Goal: Task Accomplishment & Management: Manage account settings

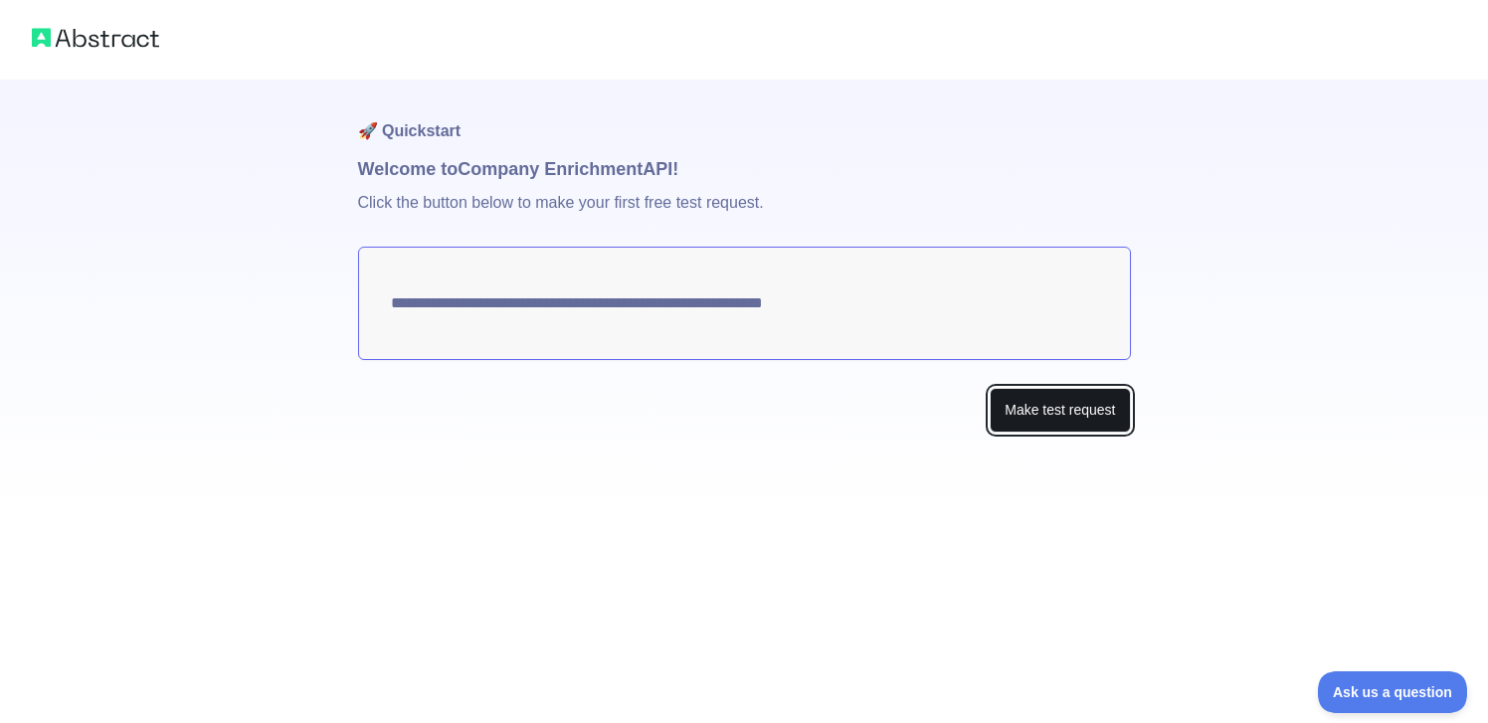
click at [1042, 415] on button "Make test request" at bounding box center [1060, 410] width 140 height 45
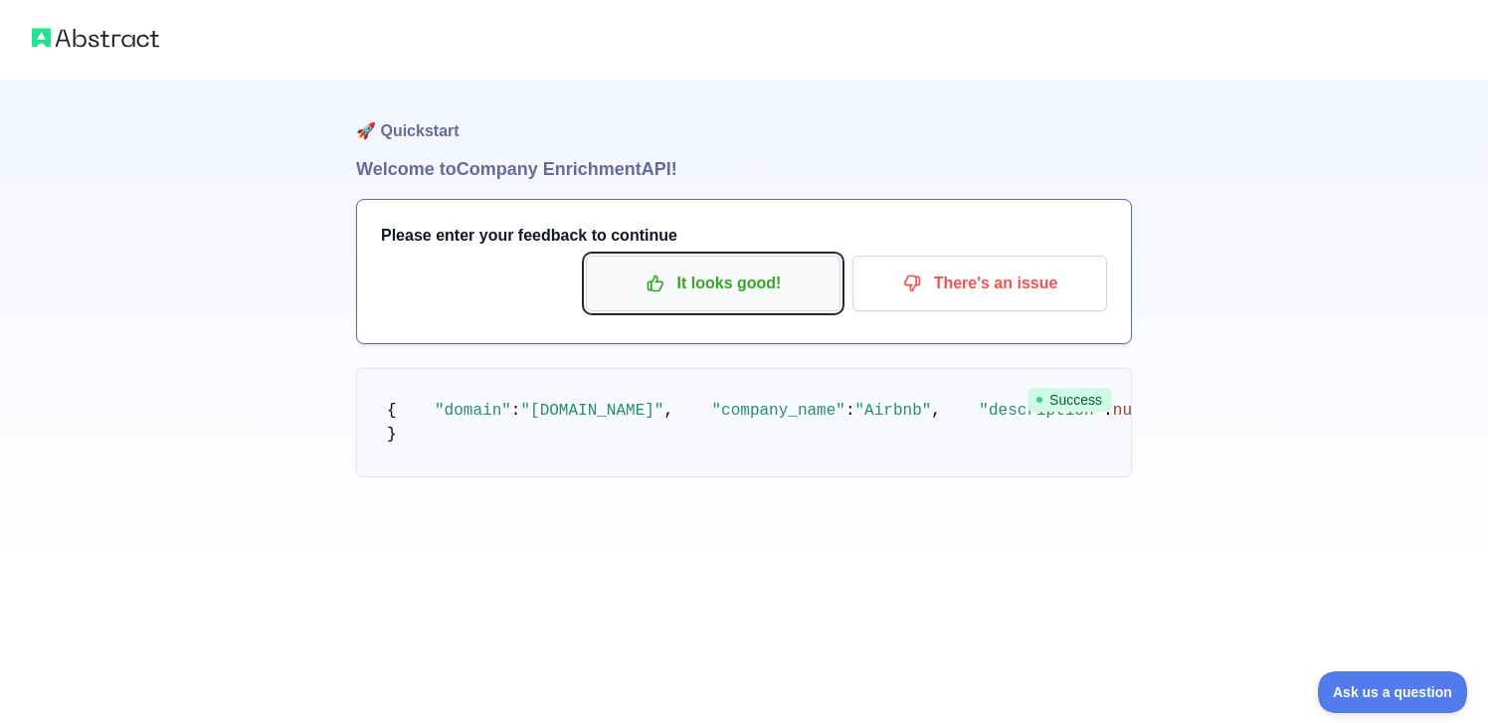
click at [719, 281] on p "It looks good!" at bounding box center [713, 284] width 225 height 34
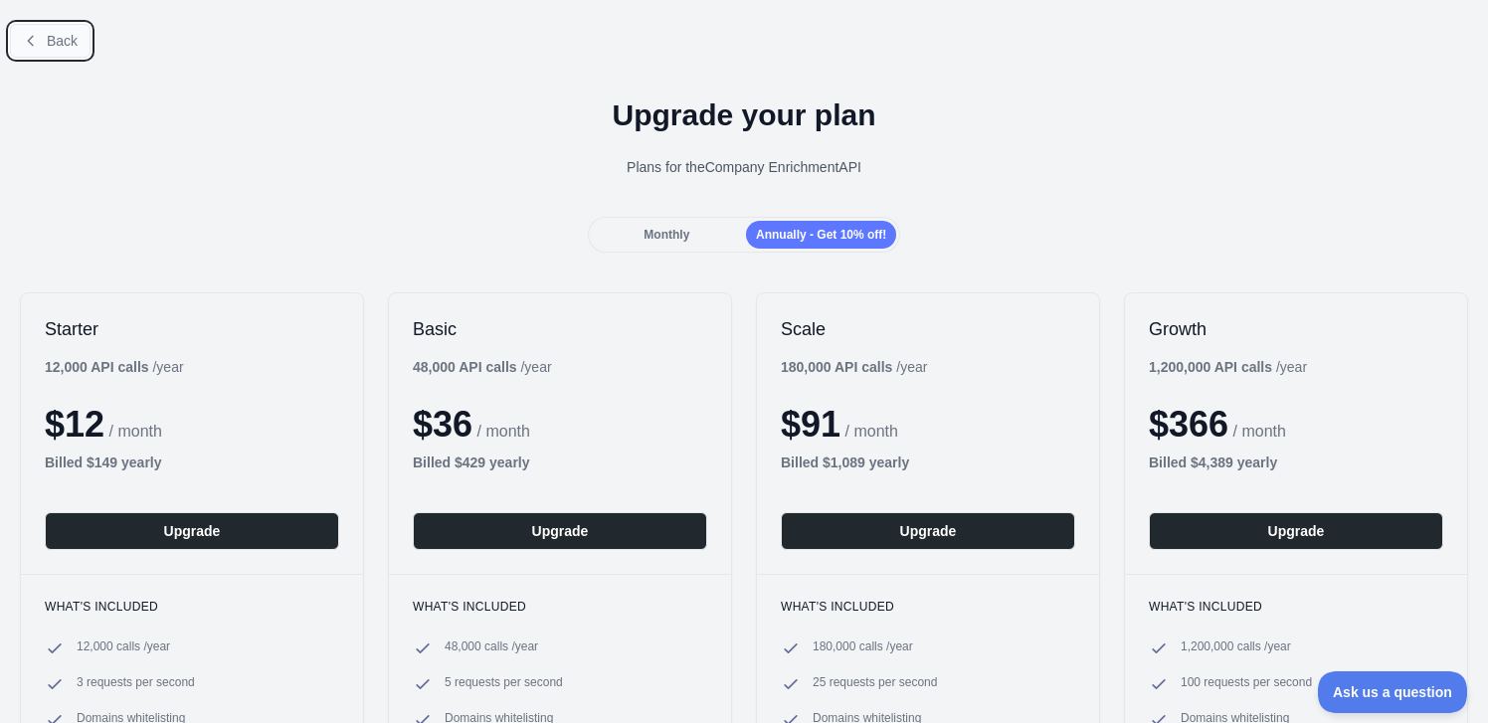
click at [34, 56] on button "Back" at bounding box center [50, 41] width 81 height 34
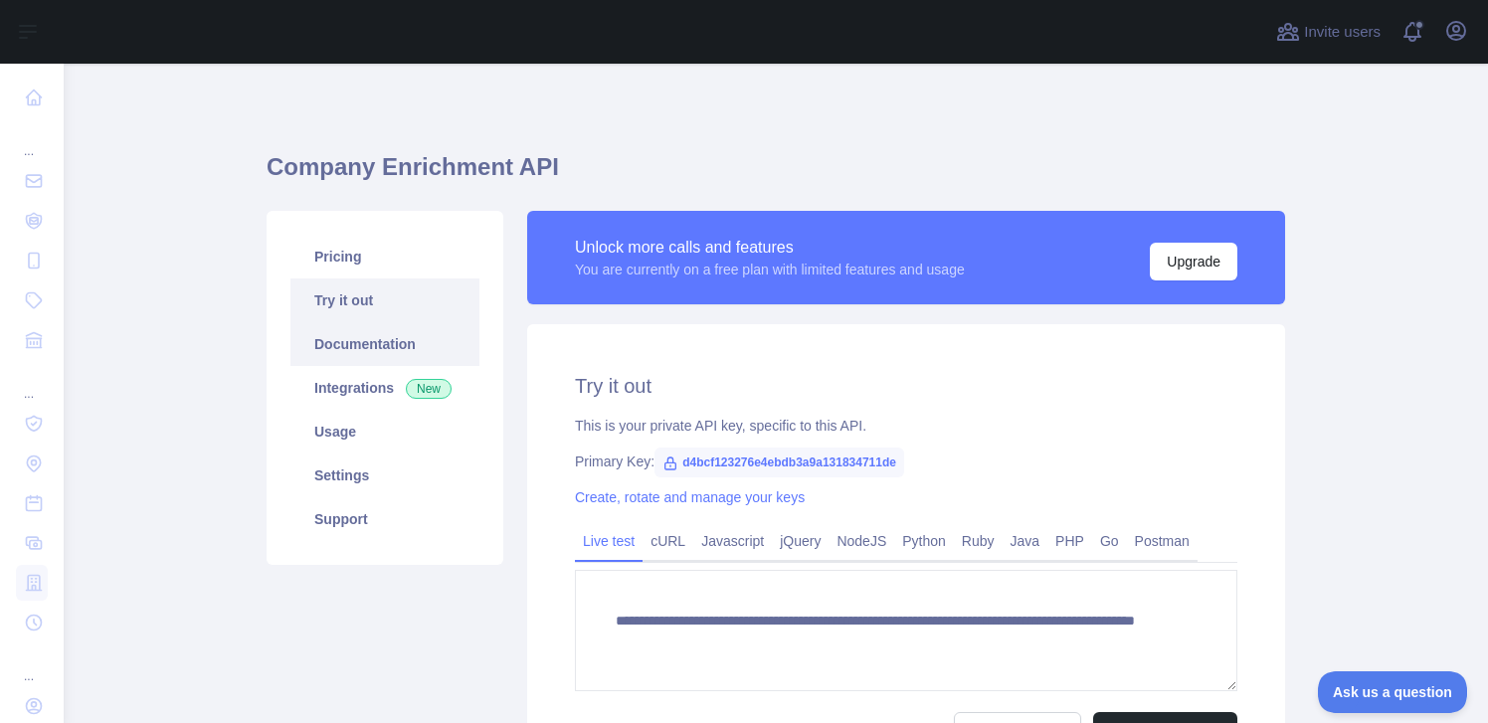
click at [364, 343] on link "Documentation" at bounding box center [384, 344] width 189 height 44
click at [351, 385] on link "Integrations New" at bounding box center [384, 388] width 189 height 44
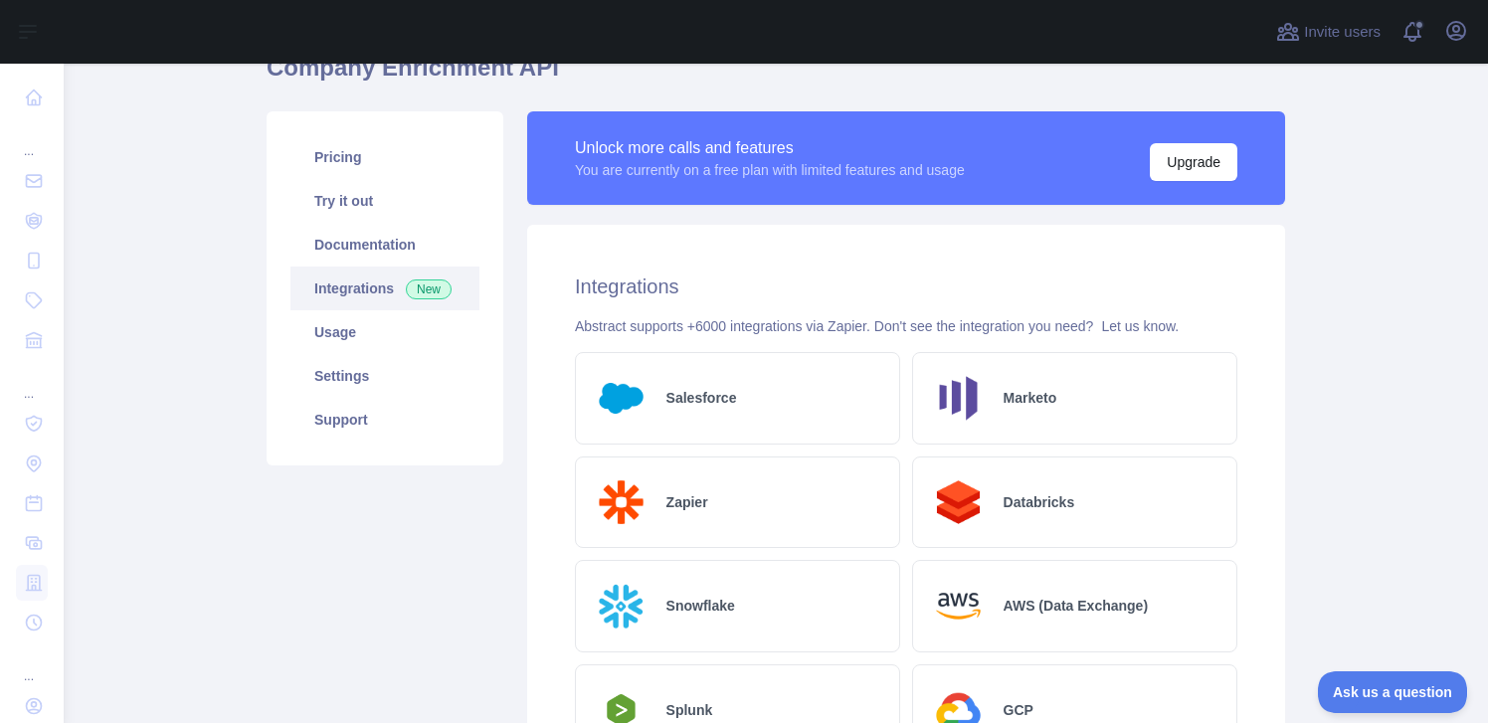
scroll to position [127, 0]
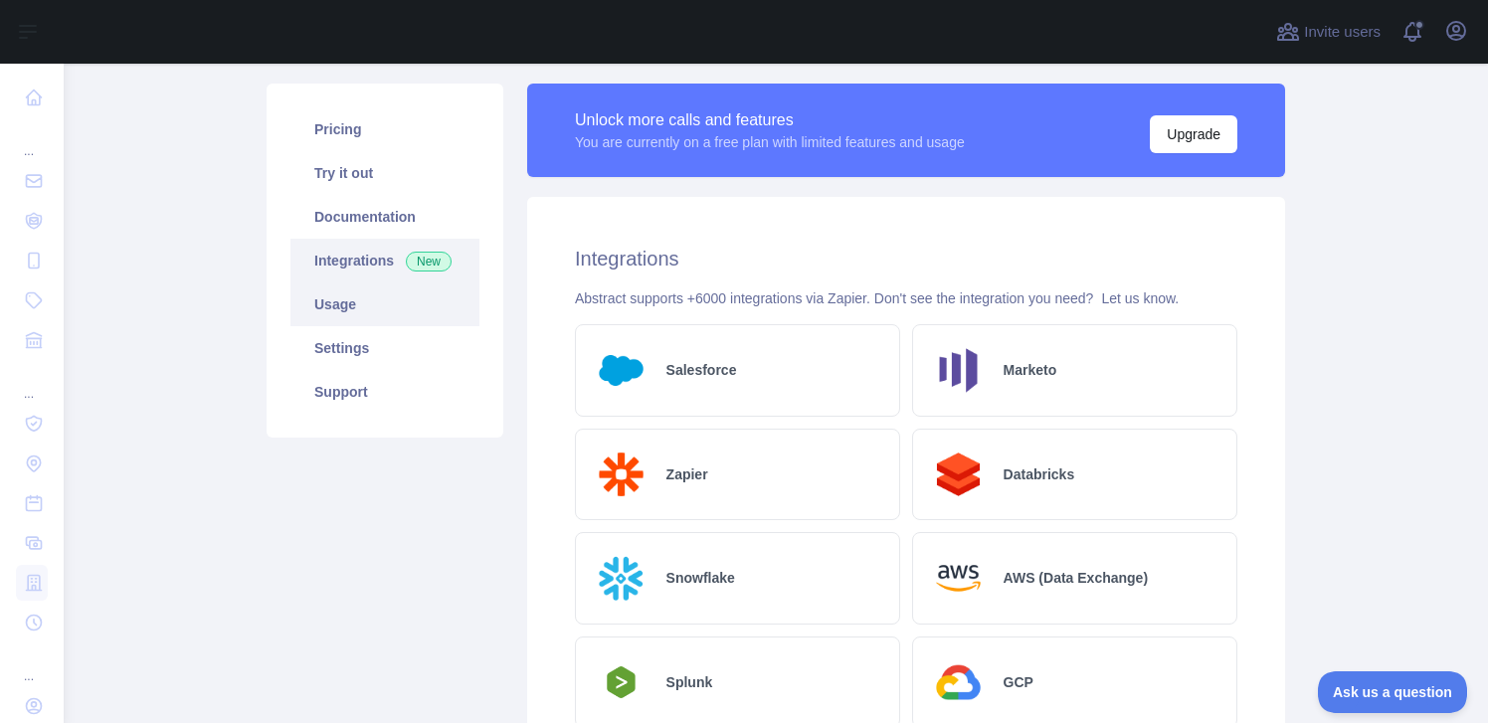
click at [384, 317] on link "Usage" at bounding box center [384, 304] width 189 height 44
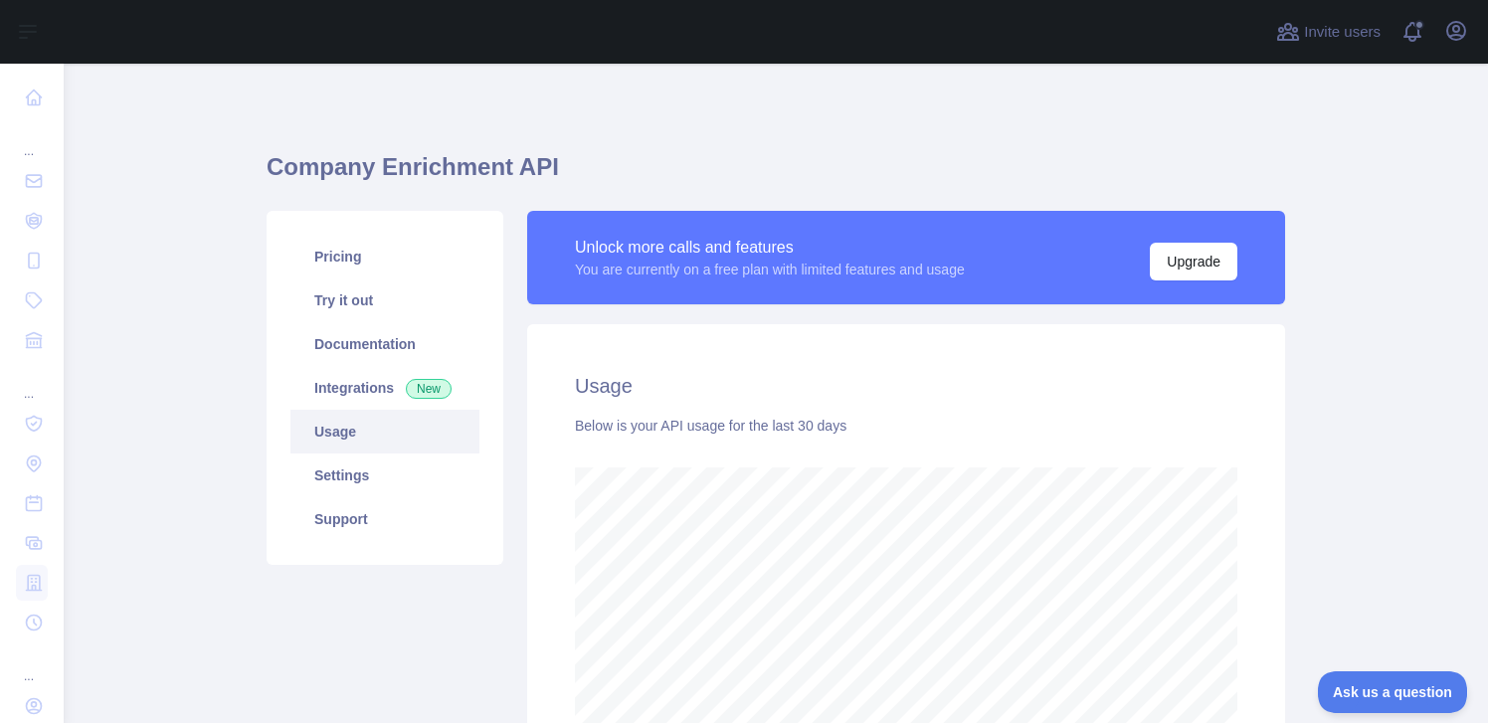
click at [1473, 31] on div "Invite users View notifications Open user menu" at bounding box center [776, 32] width 1424 height 64
click at [1456, 34] on icon "button" at bounding box center [1456, 31] width 18 height 18
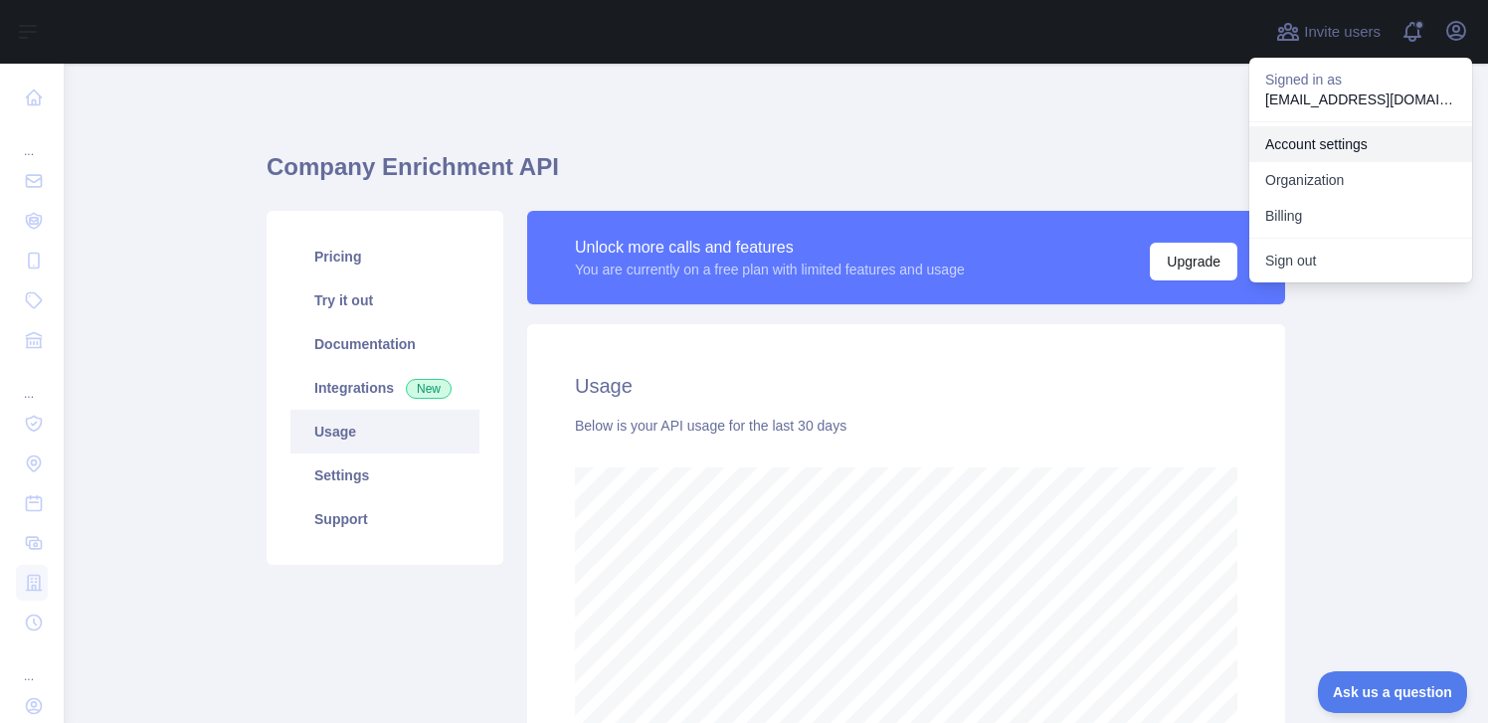
click at [1341, 132] on link "Account settings" at bounding box center [1360, 144] width 223 height 36
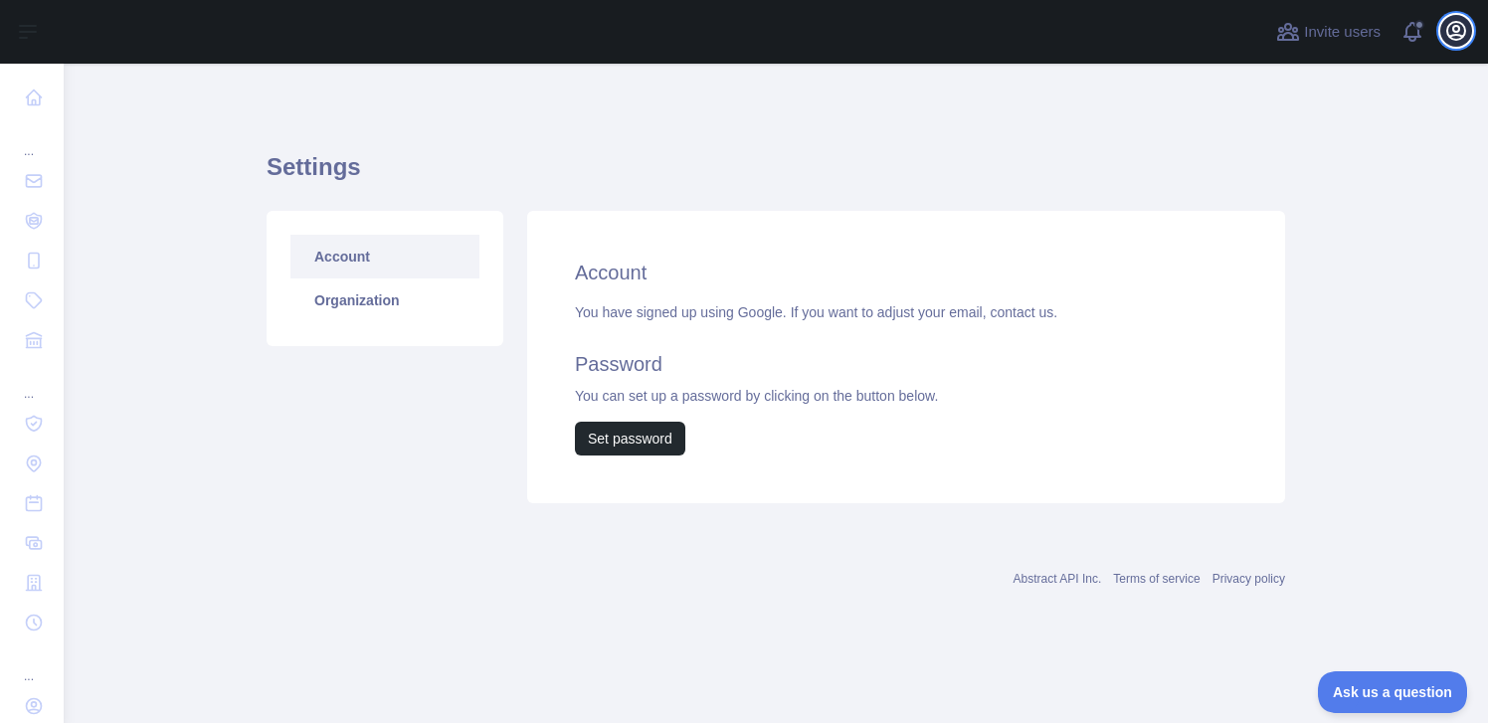
click at [1467, 26] on icon "button" at bounding box center [1456, 31] width 24 height 24
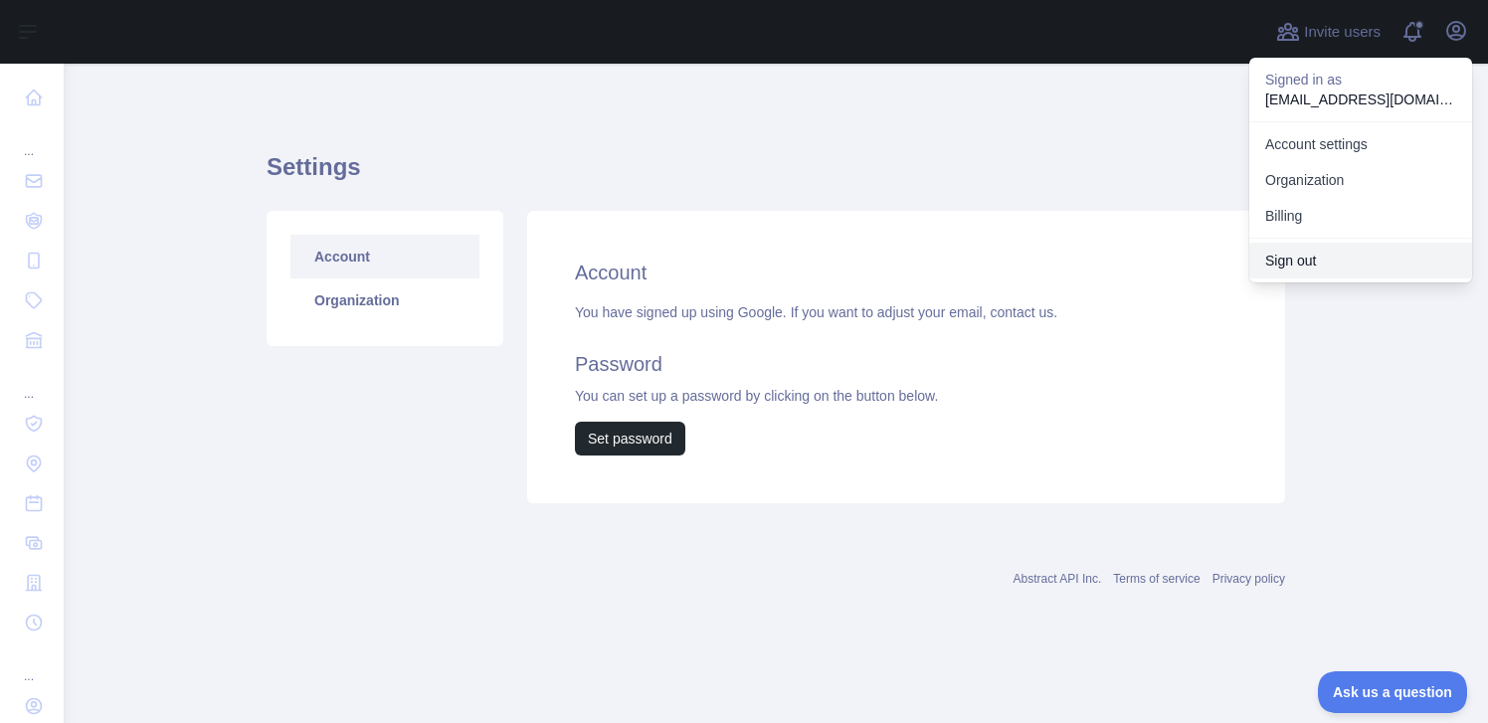
click at [1302, 265] on button "Sign out" at bounding box center [1360, 261] width 223 height 36
